Goal: Information Seeking & Learning: Learn about a topic

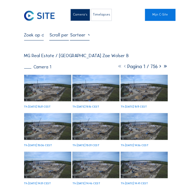
click at [62, 90] on img at bounding box center [47, 88] width 47 height 26
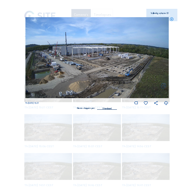
click at [172, 21] on icon at bounding box center [172, 19] width 4 height 4
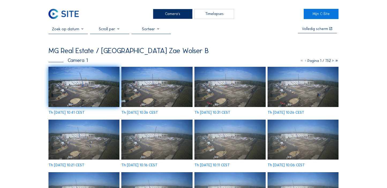
scroll to position [13, 0]
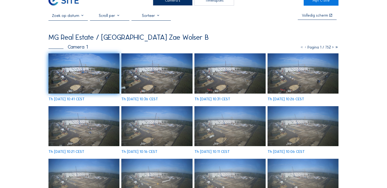
click at [93, 70] on img at bounding box center [83, 73] width 71 height 40
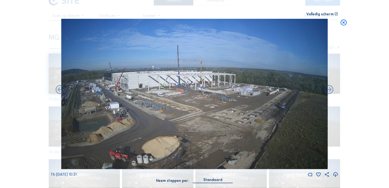
click at [343, 20] on icon at bounding box center [343, 22] width 7 height 7
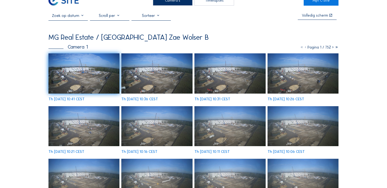
click at [87, 58] on img at bounding box center [83, 73] width 71 height 40
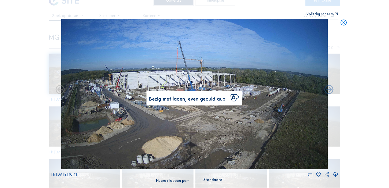
click at [17, 86] on div "Scroll om door de tijd te reizen | Druk op de 'Alt'-knop + scroll om te Zoomen …" at bounding box center [194, 94] width 389 height 188
click at [345, 24] on icon at bounding box center [343, 22] width 7 height 7
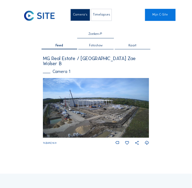
click at [81, 113] on img at bounding box center [96, 108] width 106 height 60
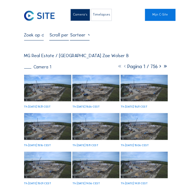
click at [62, 99] on img at bounding box center [47, 88] width 47 height 26
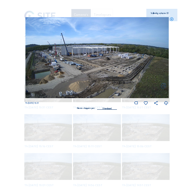
click at [165, 104] on icon at bounding box center [166, 103] width 5 height 6
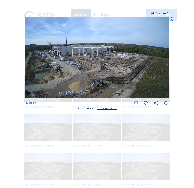
click at [1, 51] on div "Scroll om door de tijd te reizen | Druk op de 'Alt'-[PERSON_NAME] + scroll om t…" at bounding box center [97, 94] width 194 height 188
click at [7, 49] on div "Scroll om door de tijd te reizen | Druk op de 'Alt'-[PERSON_NAME] + scroll om t…" at bounding box center [97, 94] width 194 height 188
click at [172, 19] on icon at bounding box center [172, 19] width 4 height 4
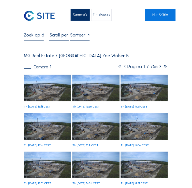
click at [60, 90] on img at bounding box center [47, 88] width 47 height 26
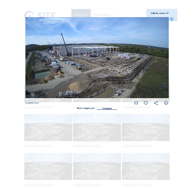
click at [171, 18] on icon at bounding box center [172, 19] width 4 height 4
